Goal: Find specific page/section: Find specific page/section

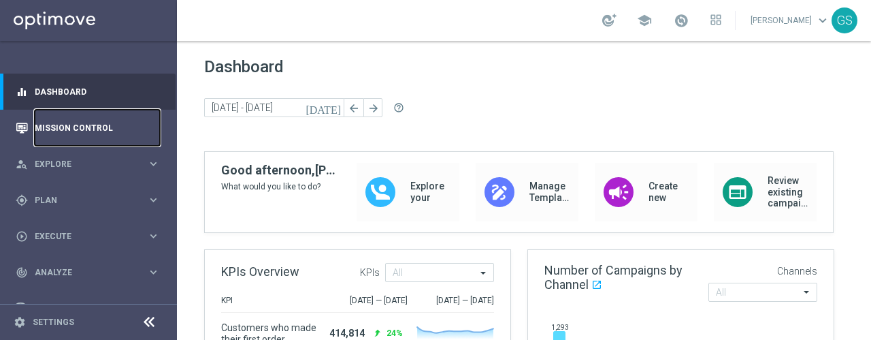
click at [82, 133] on link "Mission Control" at bounding box center [97, 128] width 125 height 36
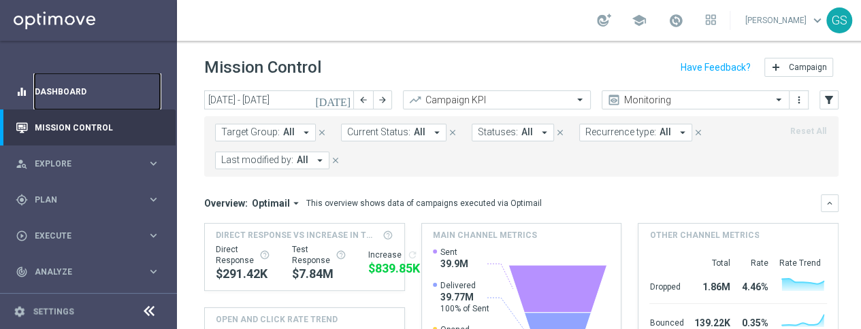
click at [61, 93] on link "Dashboard" at bounding box center [97, 92] width 125 height 36
